Goal: Task Accomplishment & Management: Manage account settings

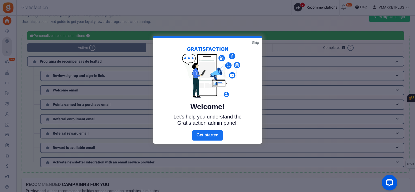
click at [257, 43] on link "Skip" at bounding box center [255, 42] width 7 height 5
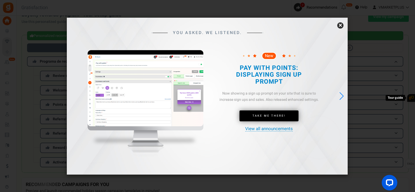
click at [342, 27] on link "×" at bounding box center [340, 25] width 6 height 6
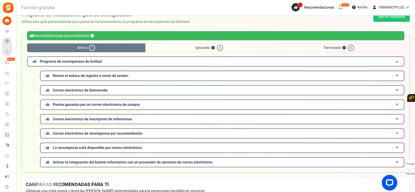
click at [240, 8] on div "Back to Home Back to program setup Facción gratuita 0 WARNING 7 Recomendaciones…" at bounding box center [215, 8] width 399 height 16
click at [297, 7] on span "7" at bounding box center [295, 7] width 8 height 8
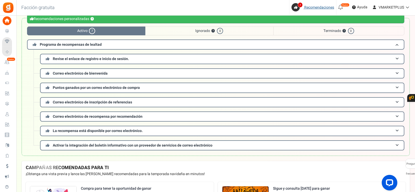
scroll to position [26, 0]
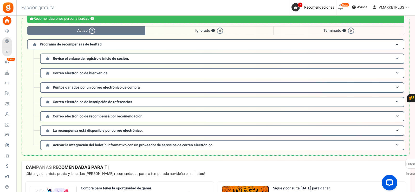
click at [397, 58] on span at bounding box center [396, 59] width 3 height 4
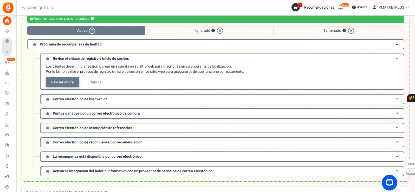
click at [65, 81] on font "Revisar ahora" at bounding box center [62, 81] width 23 height 5
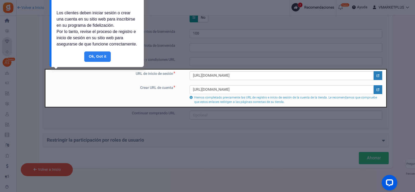
click at [97, 57] on link "Hecho" at bounding box center [97, 56] width 26 height 10
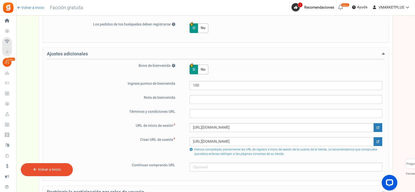
scroll to position [337, 0]
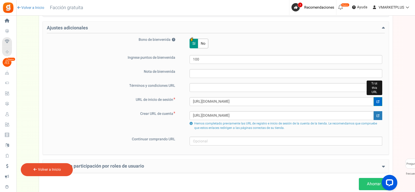
click at [377, 101] on icon at bounding box center [377, 101] width 3 height 3
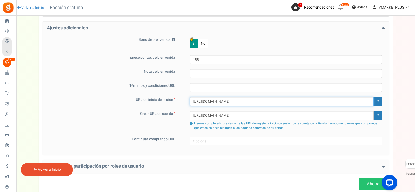
drag, startPoint x: 126, startPoint y: 110, endPoint x: 135, endPoint y: 107, distance: 9.2
click at [126, 110] on div "URL de inicio de sesión [URL][DOMAIN_NAME] Crear URL de cuenta [URL][DOMAIN_NAM…" at bounding box center [216, 114] width 338 height 34
paste input "register"
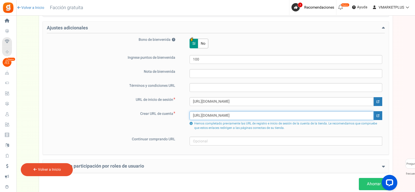
drag, startPoint x: 253, startPoint y: 117, endPoint x: 131, endPoint y: 126, distance: 122.2
click at [131, 126] on div "Crear URL de cuenta [URL][DOMAIN_NAME] Hemos completado previamente las URL de …" at bounding box center [216, 121] width 338 height 20
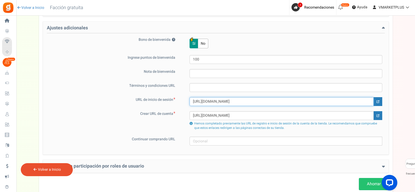
drag, startPoint x: 265, startPoint y: 99, endPoint x: 183, endPoint y: 105, distance: 82.3
click at [183, 105] on div "[URL][DOMAIN_NAME]" at bounding box center [282, 101] width 199 height 9
paste input "mi-cuenta"
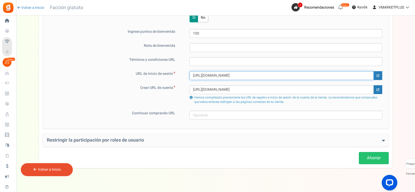
scroll to position [371, 0]
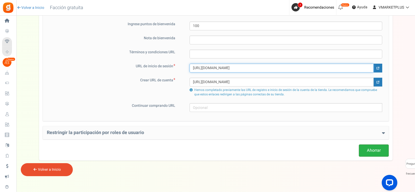
type input "[URL][DOMAIN_NAME]"
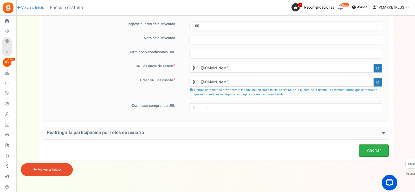
click at [377, 150] on font "Ahorrar" at bounding box center [374, 150] width 14 height 6
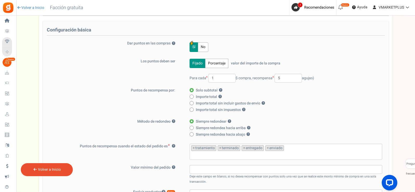
scroll to position [59, 0]
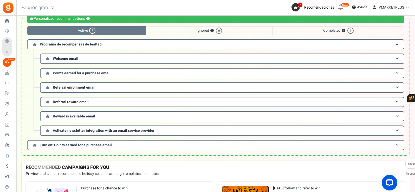
scroll to position [52, 0]
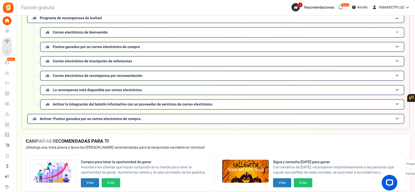
click at [102, 32] on font "Correo electrónico de bienvenida" at bounding box center [80, 32] width 55 height 5
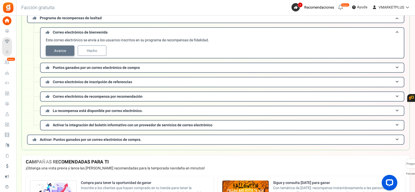
click at [58, 49] on font "Avance" at bounding box center [60, 50] width 12 height 5
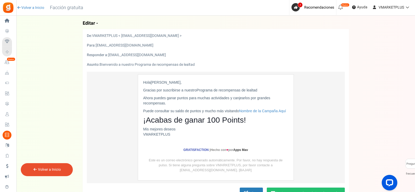
click at [119, 56] on font "[EMAIL_ADDRESS][DOMAIN_NAME]" at bounding box center [137, 54] width 58 height 5
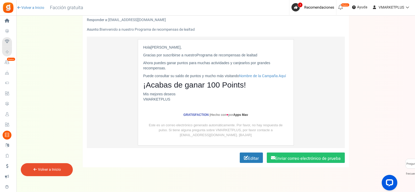
scroll to position [42, 0]
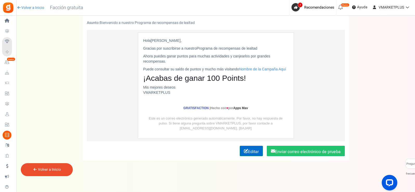
click at [256, 152] on font "Editar" at bounding box center [253, 152] width 11 height 6
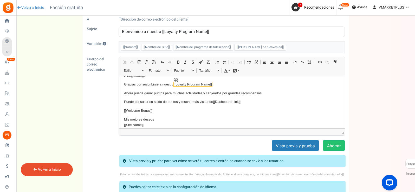
scroll to position [13, 0]
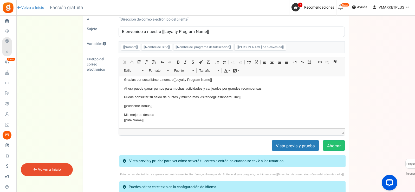
click at [57, 167] on div "Volver a Inicio" at bounding box center [47, 169] width 52 height 13
click at [60, 170] on font "Volver a Inicio" at bounding box center [49, 169] width 23 height 5
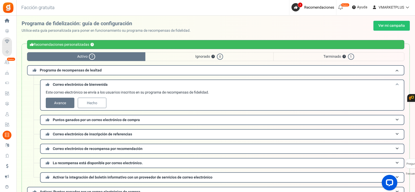
click at [397, 84] on span at bounding box center [396, 85] width 3 height 4
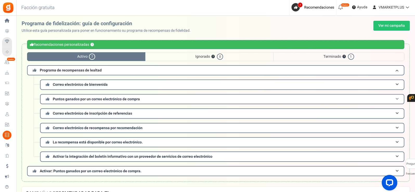
click at [396, 98] on span at bounding box center [396, 99] width 3 height 4
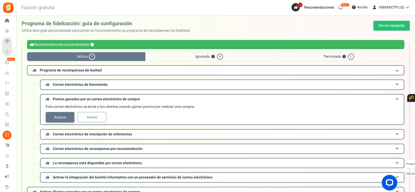
click at [62, 118] on font "Avance" at bounding box center [60, 117] width 12 height 5
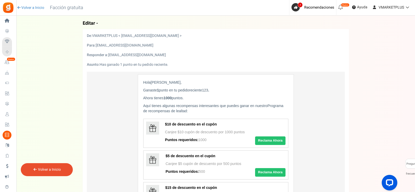
click at [49, 170] on font "Volver a Inicio" at bounding box center [49, 169] width 23 height 5
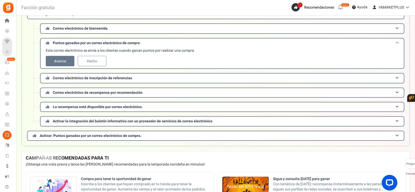
scroll to position [78, 0]
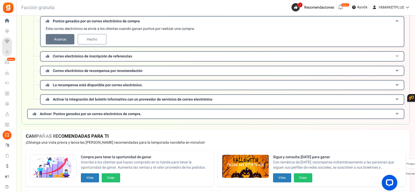
click at [396, 55] on span at bounding box center [396, 56] width 3 height 4
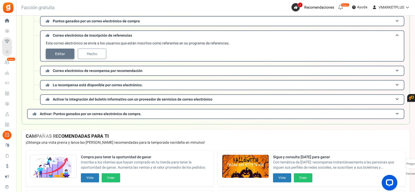
click at [63, 53] on font "Editar" at bounding box center [60, 53] width 10 height 5
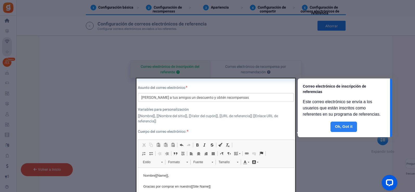
click at [344, 127] on link "Hecho" at bounding box center [343, 127] width 26 height 10
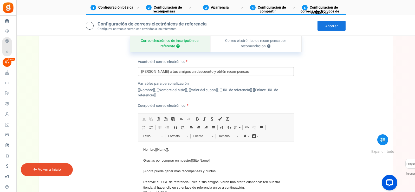
scroll to position [244, 0]
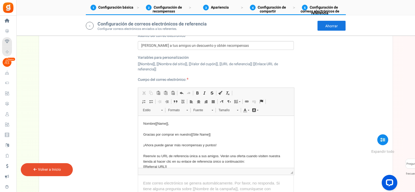
click at [51, 171] on font "Volver a Inicio" at bounding box center [49, 169] width 23 height 5
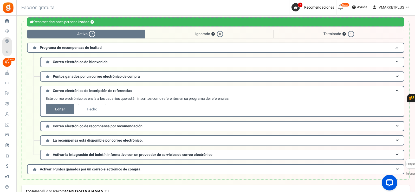
scroll to position [26, 0]
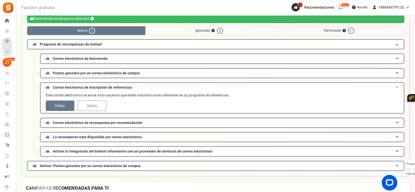
click at [396, 86] on span at bounding box center [396, 87] width 3 height 4
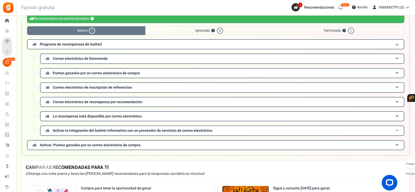
click at [395, 130] on span at bounding box center [396, 131] width 3 height 4
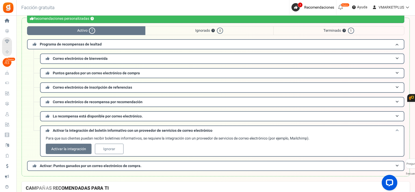
click at [395, 130] on span at bounding box center [396, 131] width 3 height 4
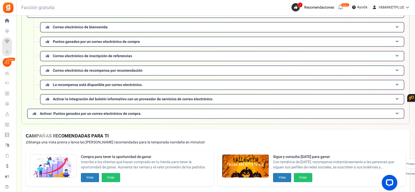
scroll to position [0, 0]
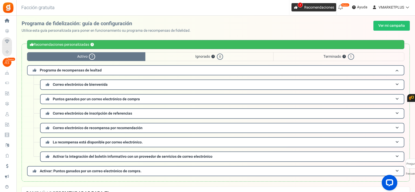
click at [298, 9] on span "7" at bounding box center [295, 7] width 8 height 8
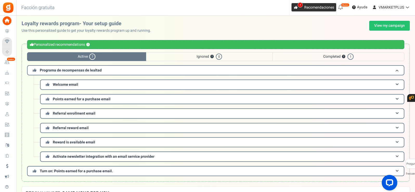
scroll to position [24, 0]
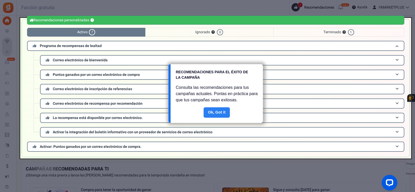
click at [219, 112] on link "Hecho" at bounding box center [216, 112] width 26 height 10
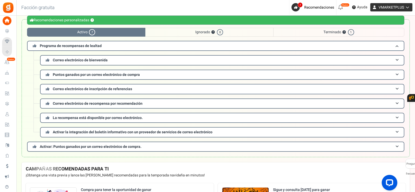
click at [408, 7] on icon at bounding box center [406, 7] width 5 height 4
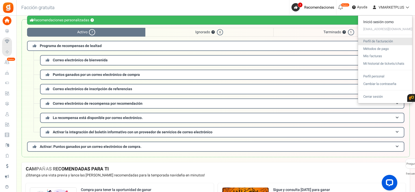
click at [370, 42] on font "Perfil de facturación" at bounding box center [378, 41] width 30 height 5
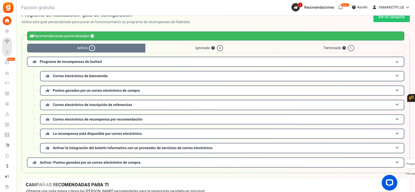
scroll to position [0, 0]
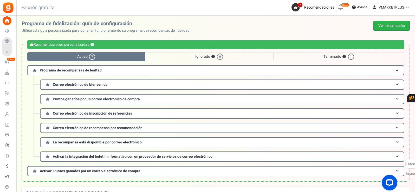
click at [382, 26] on font "Ver mi campaña" at bounding box center [391, 25] width 26 height 5
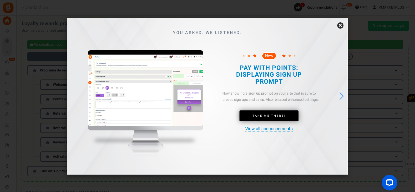
click at [341, 25] on link "×" at bounding box center [340, 25] width 6 height 6
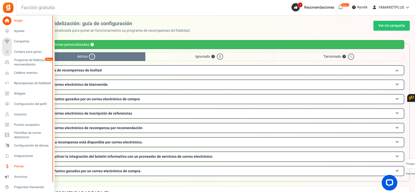
click at [21, 167] on font "Planes" at bounding box center [19, 166] width 10 height 5
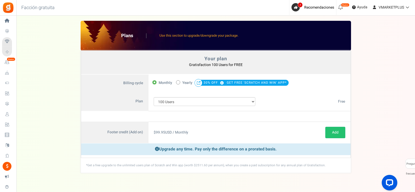
click at [178, 82] on icon at bounding box center [177, 82] width 1 height 1
click at [178, 82] on input "50% OFF Limited time offer! Yearly 30% OFF GET FREE 'SCRATCH AND WIN' APP*" at bounding box center [177, 81] width 3 height 3
radio input "true"
click at [154, 83] on icon at bounding box center [154, 82] width 1 height 1
click at [154, 83] on input "Monthly" at bounding box center [153, 81] width 3 height 3
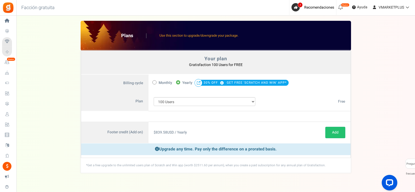
radio input "true"
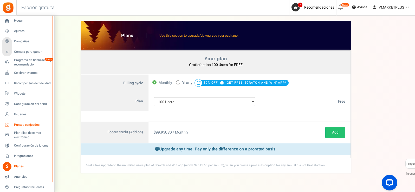
click at [21, 124] on font "Puntos canjeados" at bounding box center [26, 124] width 25 height 5
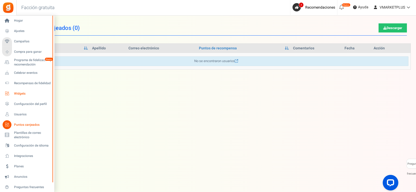
click at [6, 94] on icon at bounding box center [7, 93] width 9 height 9
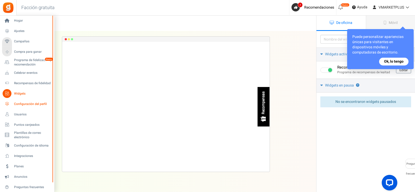
click at [27, 105] on font "Configuración del perfil" at bounding box center [30, 104] width 33 height 5
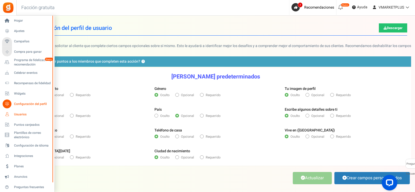
click at [21, 113] on font "Usuarios" at bounding box center [20, 114] width 12 height 5
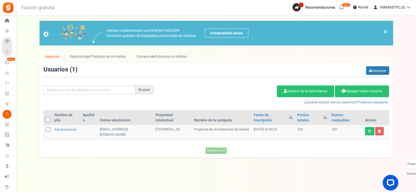
click at [201, 4] on div "Volver a Inicio Volver a la configuración del programa Facción gratuita 0 ADVER…" at bounding box center [216, 8] width 400 height 16
click at [102, 56] on font "Oportunidad: Pedidos de invitados" at bounding box center [98, 56] width 56 height 5
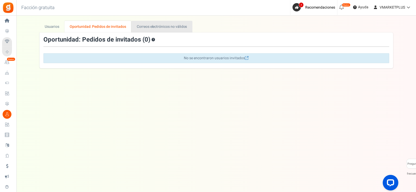
click at [159, 26] on font "Correos electrónicos no válidos" at bounding box center [162, 26] width 50 height 5
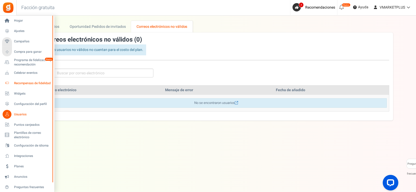
click at [36, 82] on font "Recompensas de fidelidad" at bounding box center [32, 83] width 37 height 5
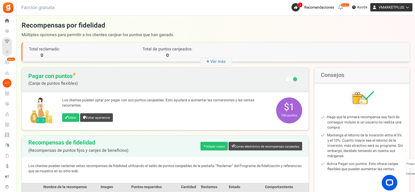
click at [405, 7] on icon at bounding box center [406, 7] width 5 height 4
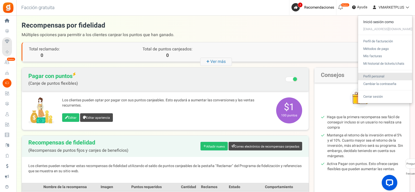
click at [372, 78] on font "Perfil personal" at bounding box center [373, 76] width 21 height 5
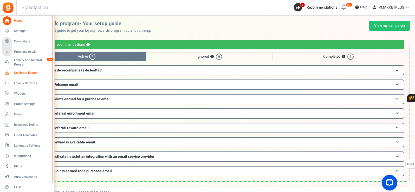
click at [19, 73] on span "Celebrate Events" at bounding box center [32, 73] width 36 height 4
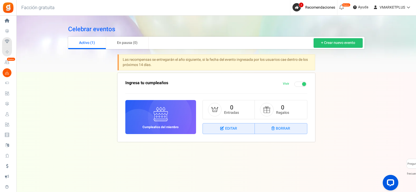
click at [384, 98] on div "Celebrar eventos Activo (1) En pausa (0) + Crear nuevo evento Las recompensas s…" at bounding box center [215, 85] width 399 height 139
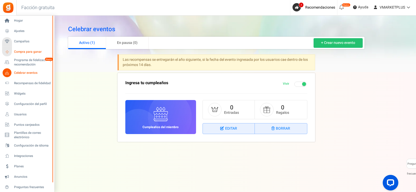
click at [29, 52] on font "Compra para ganar" at bounding box center [28, 51] width 28 height 5
